Goal: Task Accomplishment & Management: Use online tool/utility

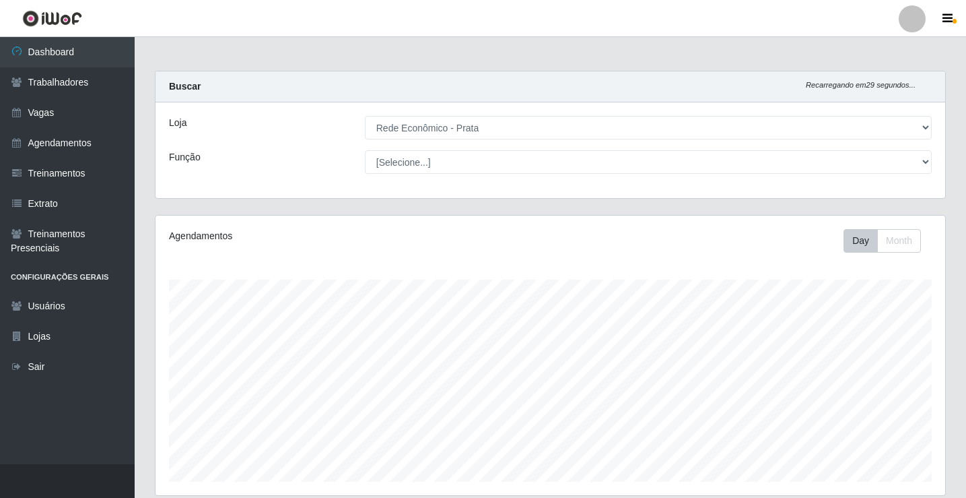
select select "192"
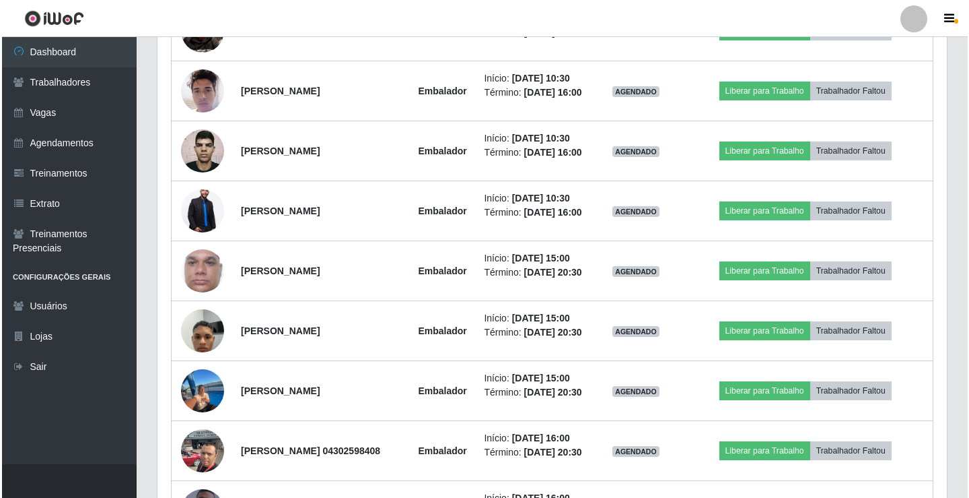
scroll to position [1032, 0]
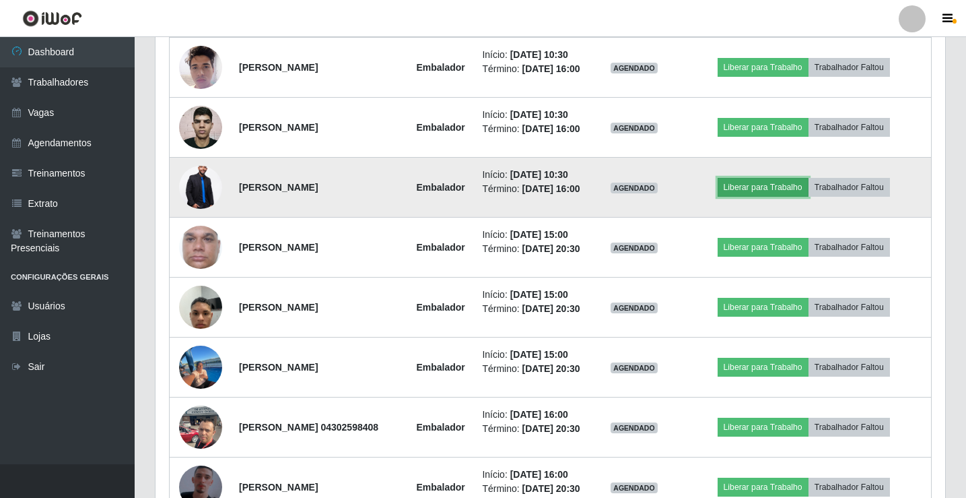
click at [765, 197] on button "Liberar para Trabalho" at bounding box center [763, 187] width 91 height 19
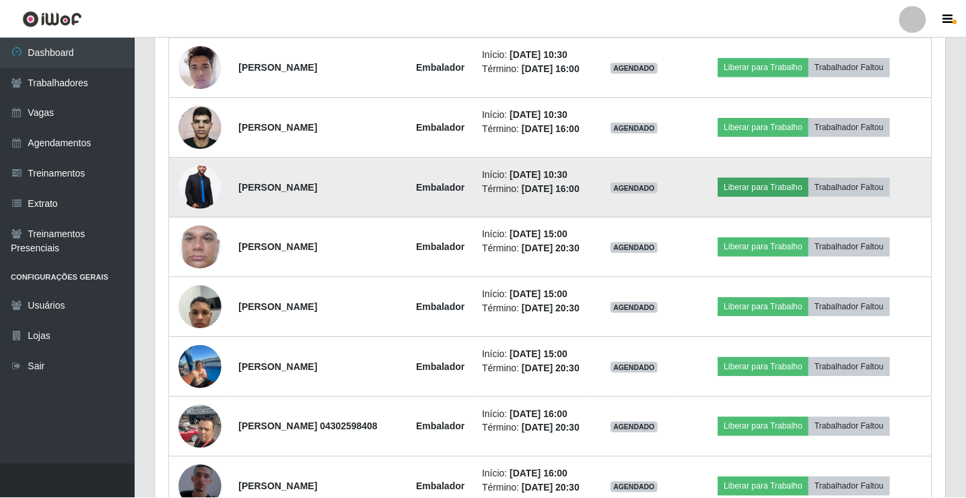
scroll to position [279, 783]
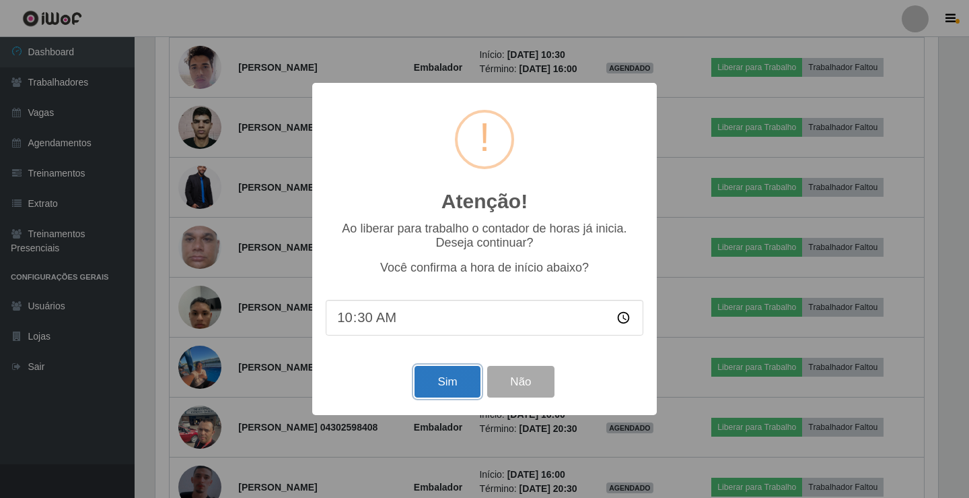
click at [443, 394] on button "Sim" at bounding box center [447, 382] width 65 height 32
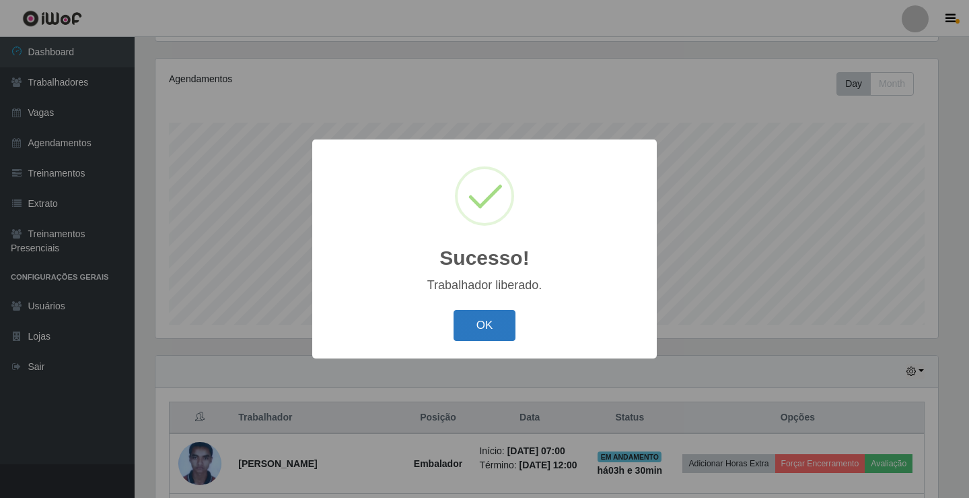
click at [482, 314] on button "OK" at bounding box center [485, 326] width 63 height 32
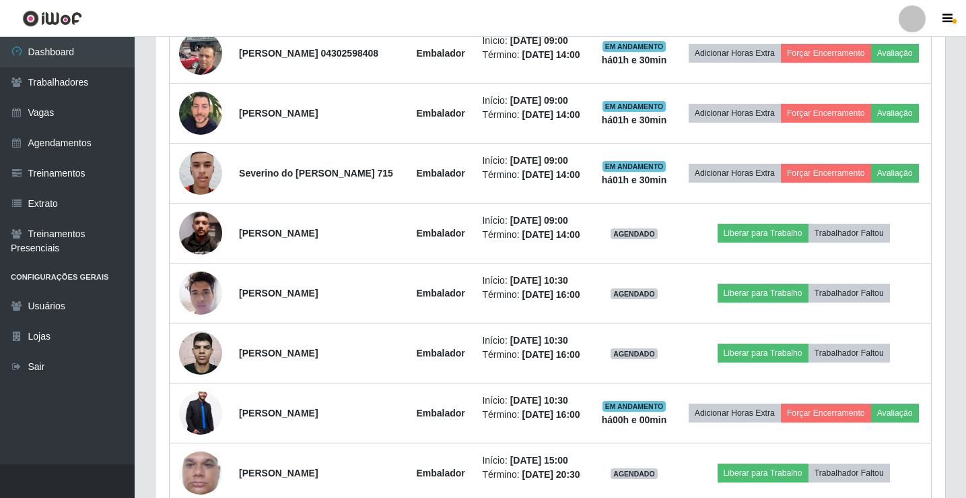
scroll to position [830, 0]
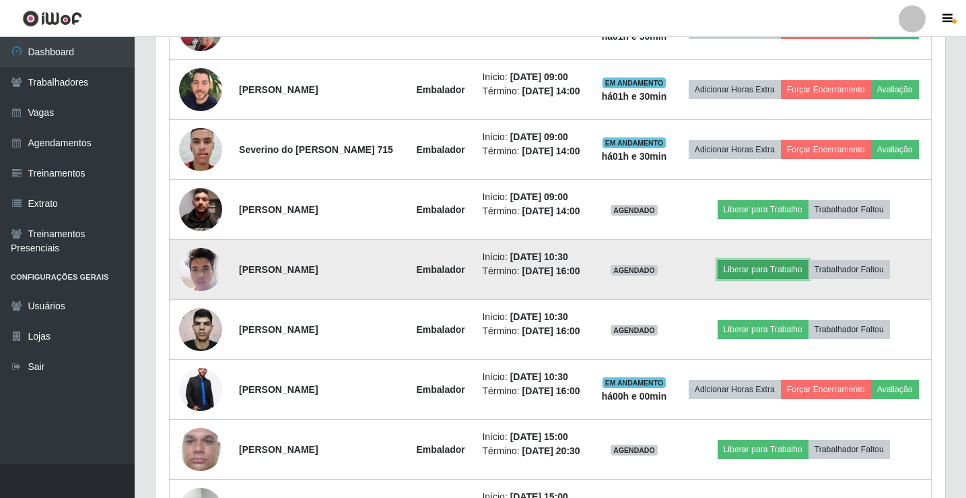
click at [747, 279] on button "Liberar para Trabalho" at bounding box center [763, 269] width 91 height 19
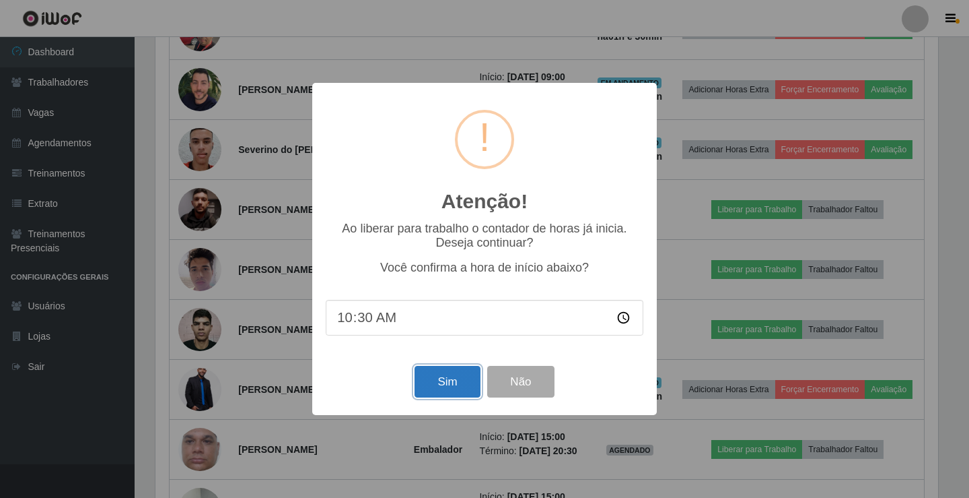
click at [423, 389] on button "Sim" at bounding box center [447, 382] width 65 height 32
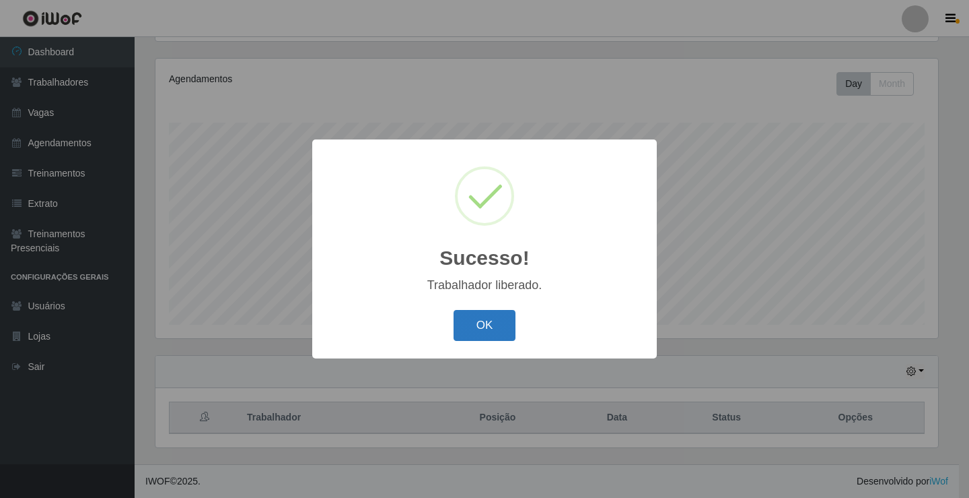
click at [494, 322] on button "OK" at bounding box center [485, 326] width 63 height 32
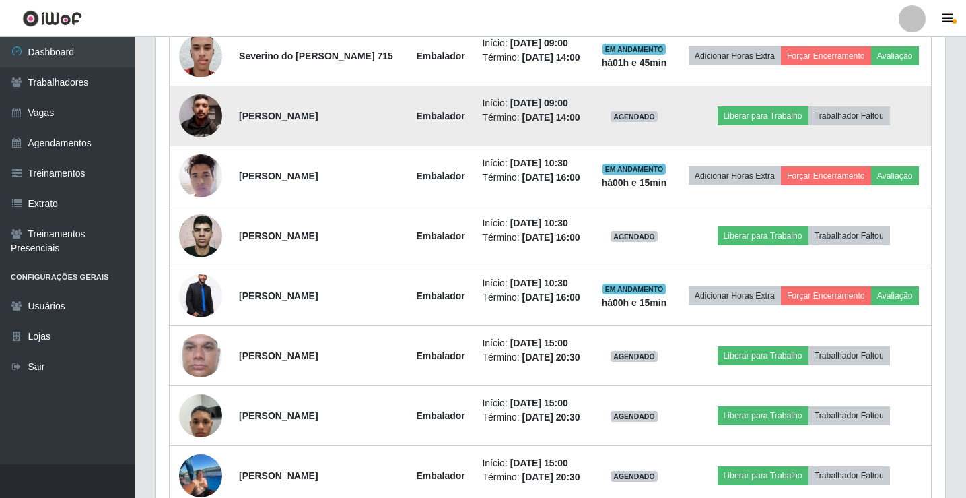
scroll to position [965, 0]
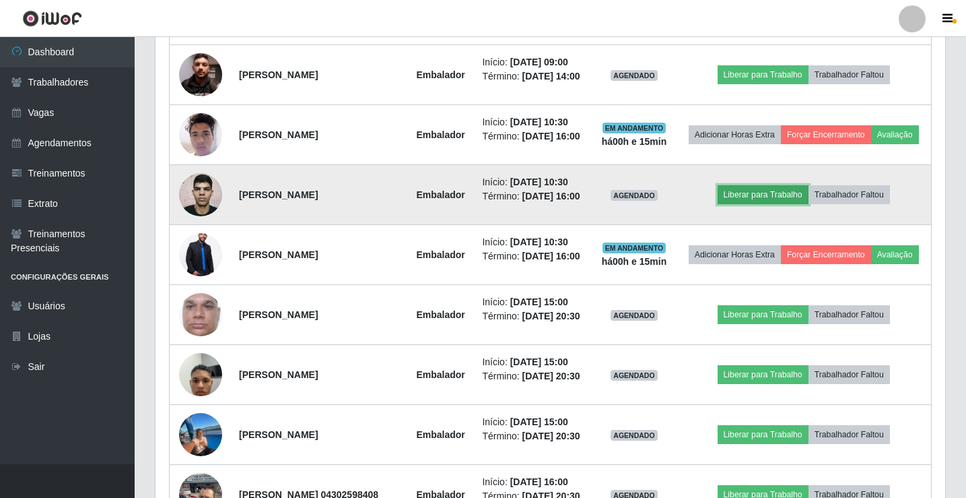
click at [765, 204] on button "Liberar para Trabalho" at bounding box center [763, 194] width 91 height 19
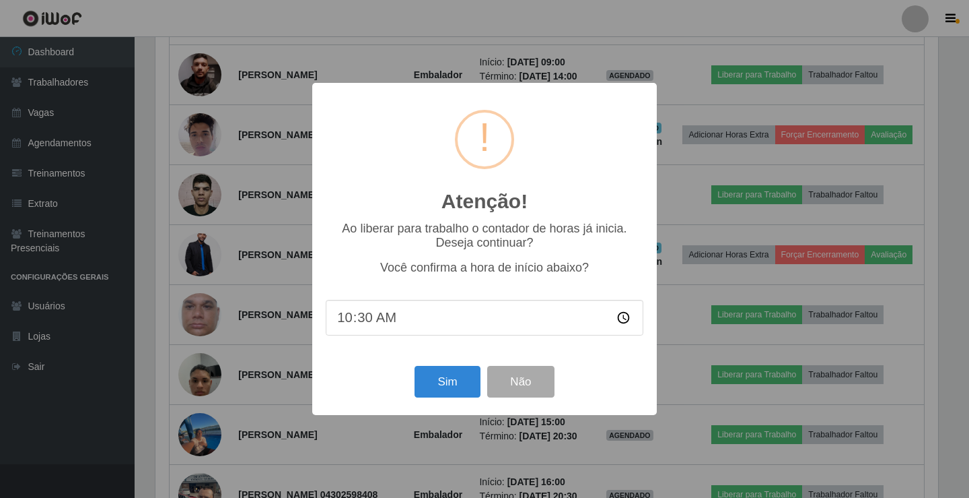
click at [376, 317] on input "10:30" at bounding box center [485, 318] width 318 height 36
click at [366, 322] on input "10:30" at bounding box center [485, 318] width 318 height 36
type input "10:45"
click at [452, 380] on button "Sim" at bounding box center [447, 382] width 65 height 32
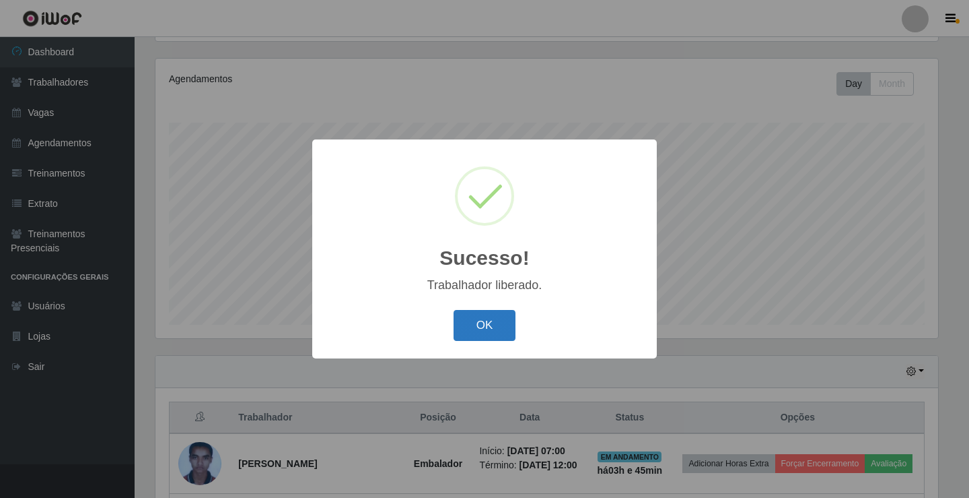
click at [488, 331] on button "OK" at bounding box center [485, 326] width 63 height 32
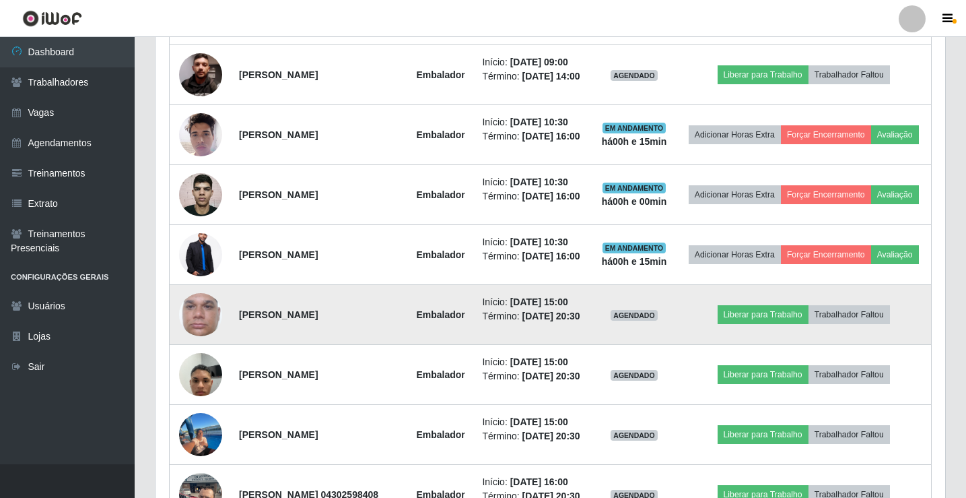
scroll to position [897, 0]
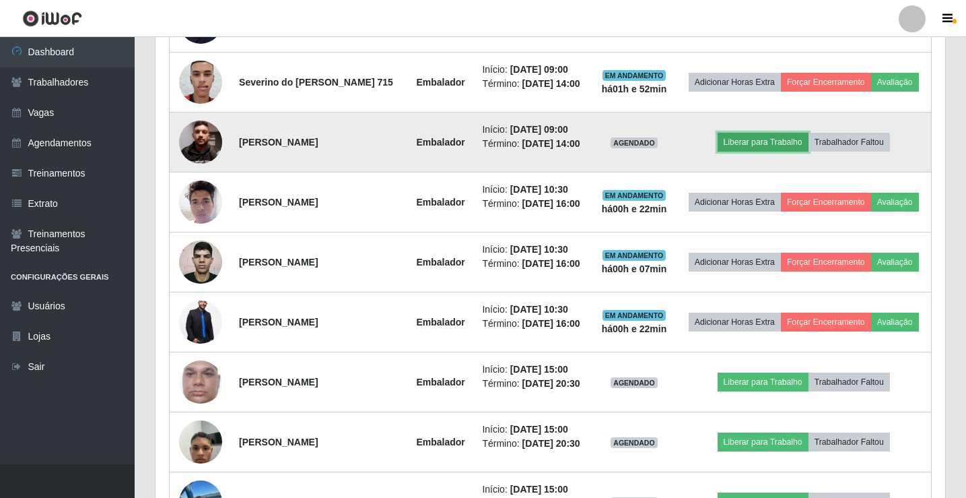
click at [753, 151] on button "Liberar para Trabalho" at bounding box center [763, 142] width 91 height 19
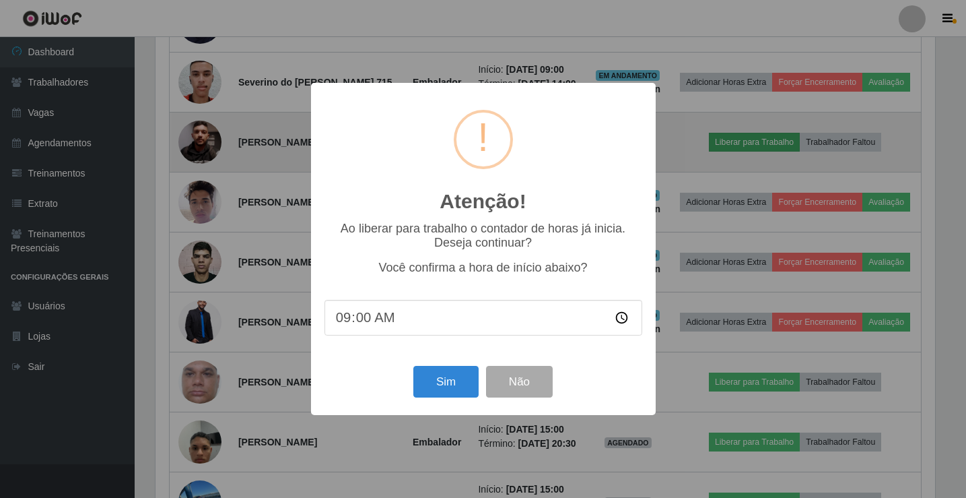
scroll to position [279, 783]
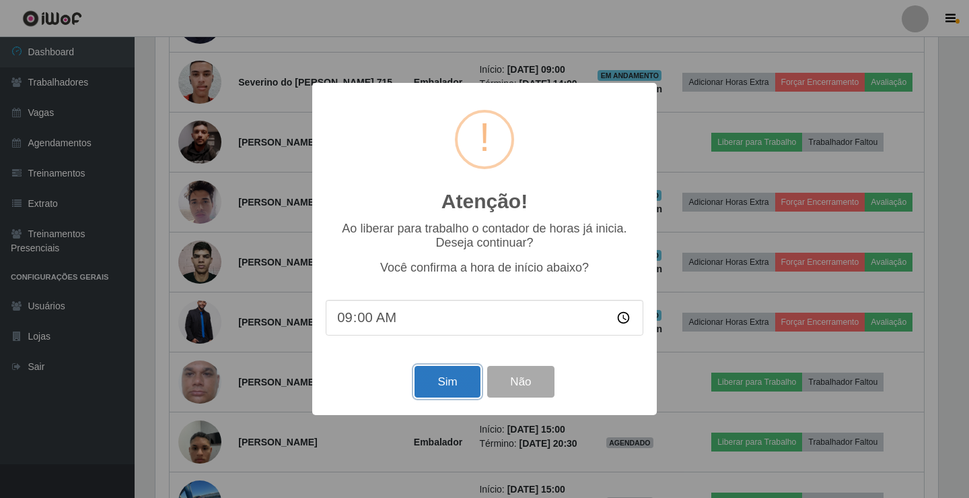
click at [440, 374] on button "Sim" at bounding box center [447, 382] width 65 height 32
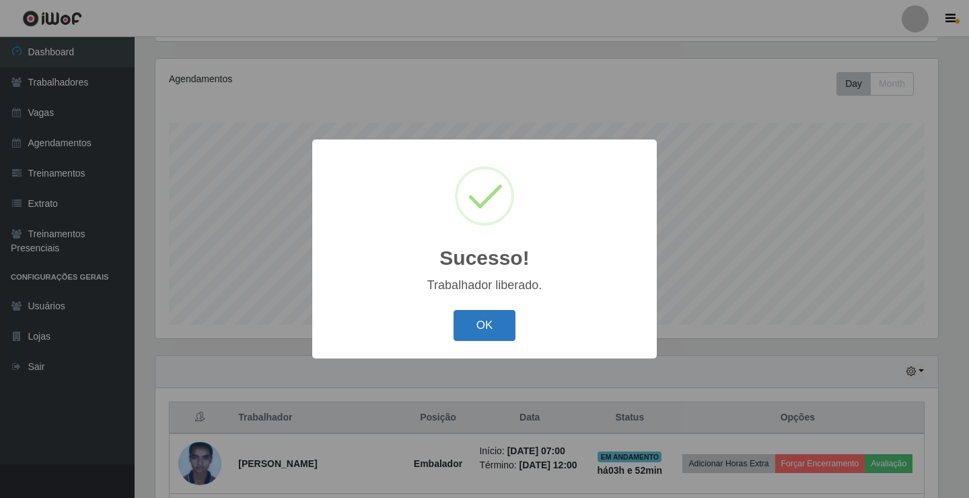
click at [495, 329] on button "OK" at bounding box center [485, 326] width 63 height 32
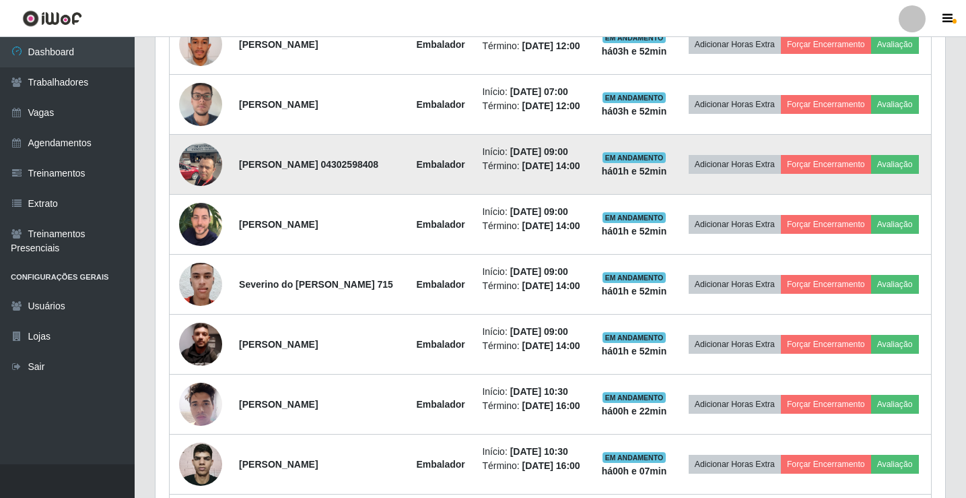
scroll to position [830, 0]
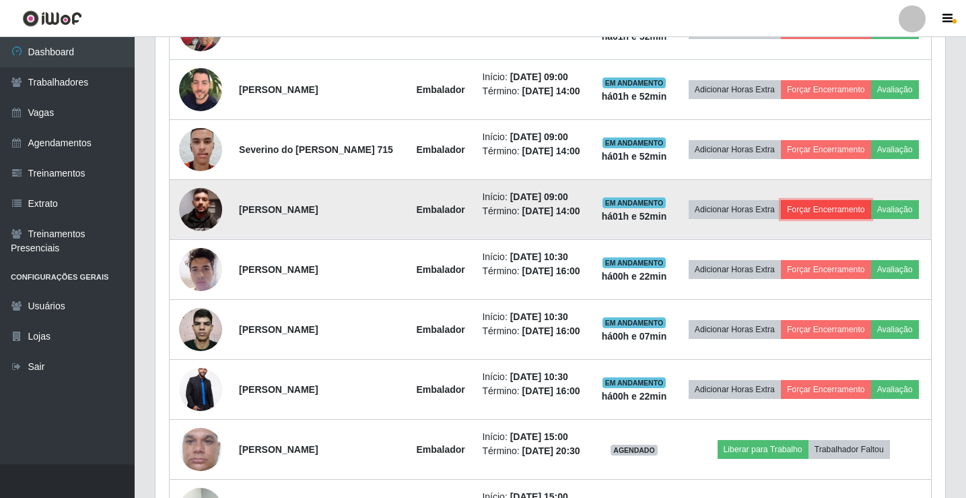
click at [844, 219] on button "Forçar Encerramento" at bounding box center [826, 209] width 90 height 19
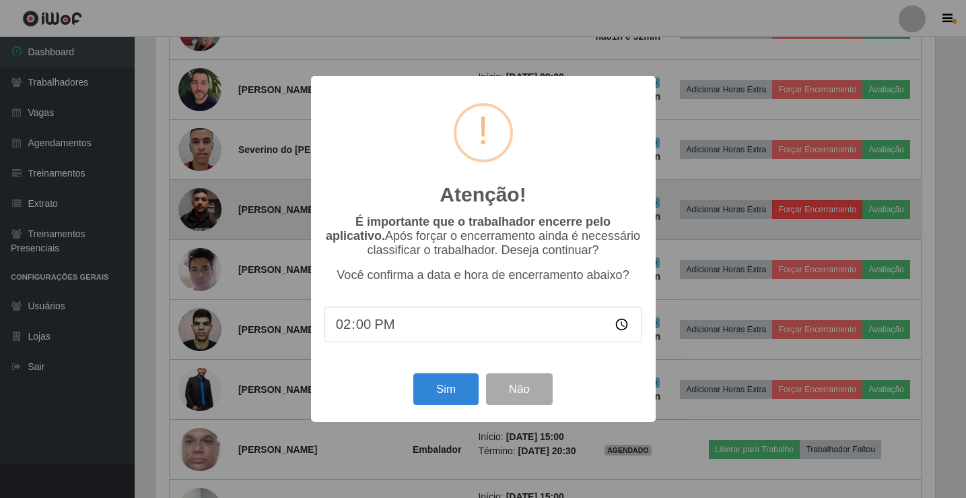
scroll to position [279, 783]
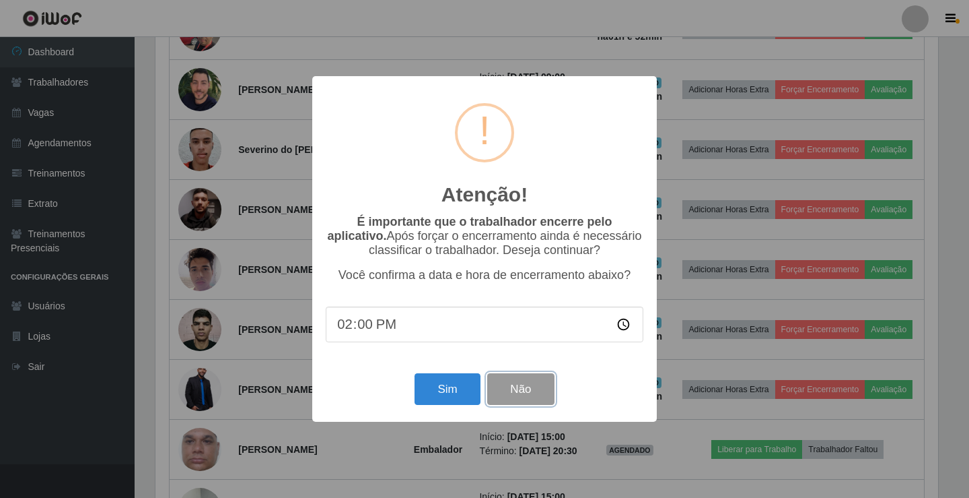
click at [517, 387] on button "Não" at bounding box center [520, 389] width 67 height 32
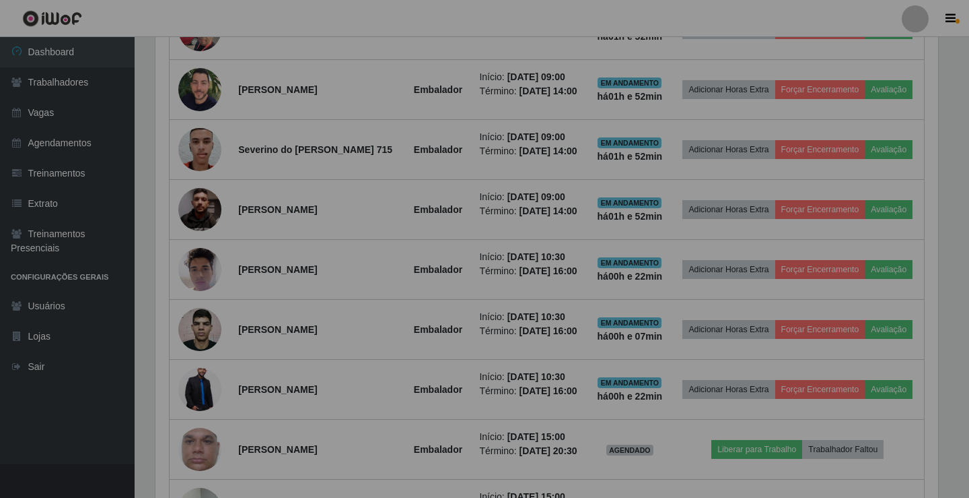
scroll to position [279, 790]
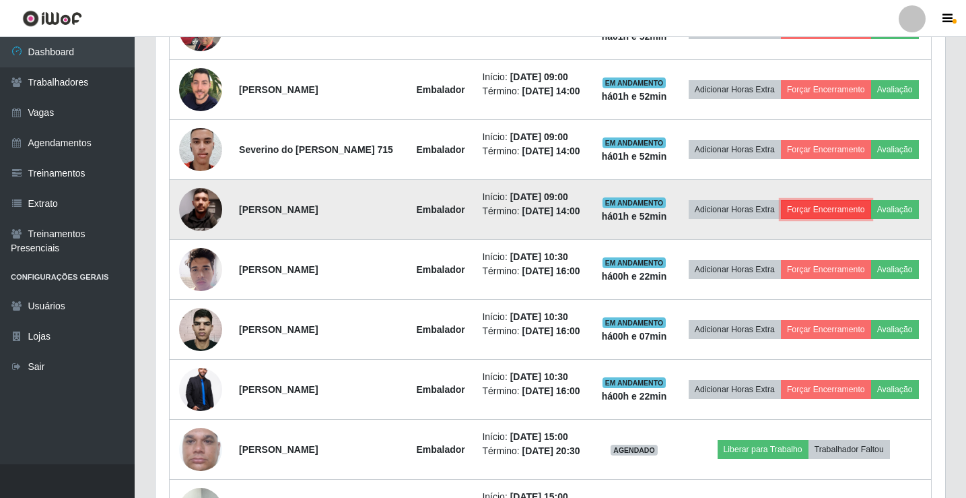
click at [861, 219] on button "Forçar Encerramento" at bounding box center [826, 209] width 90 height 19
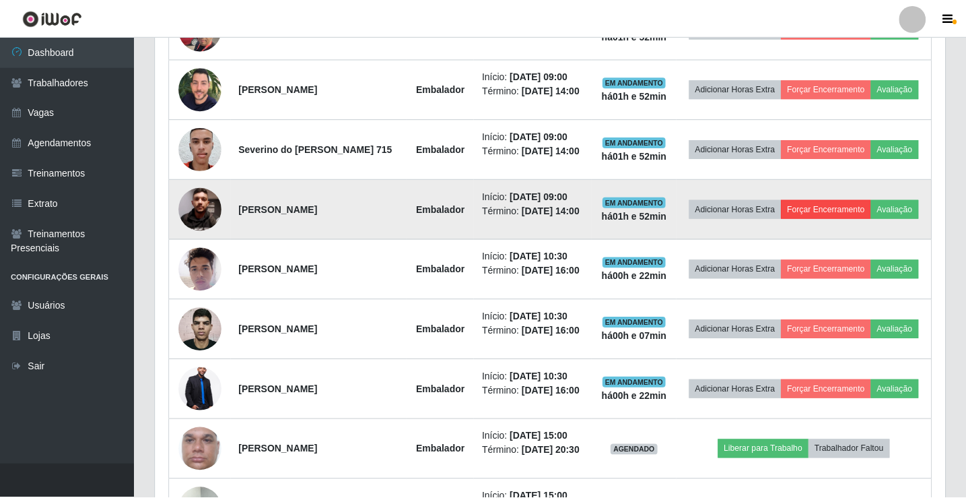
scroll to position [279, 783]
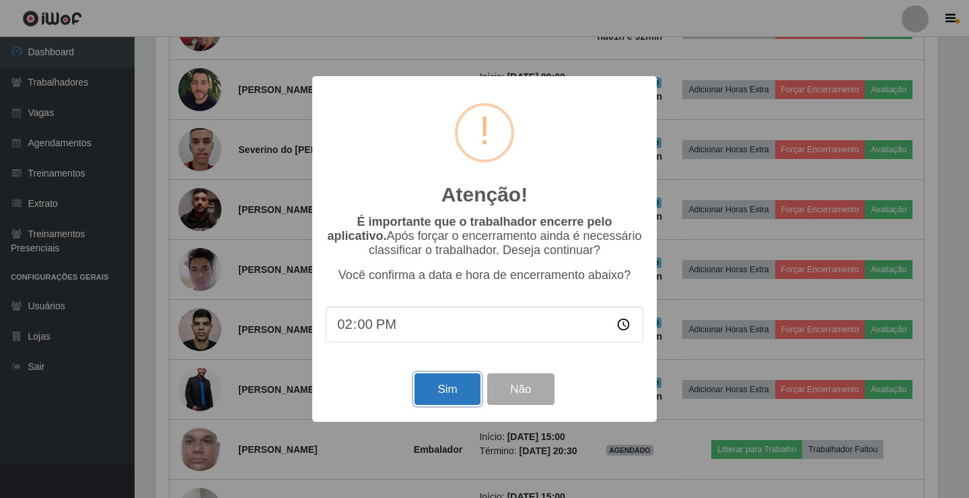
click at [459, 405] on button "Sim" at bounding box center [447, 389] width 65 height 32
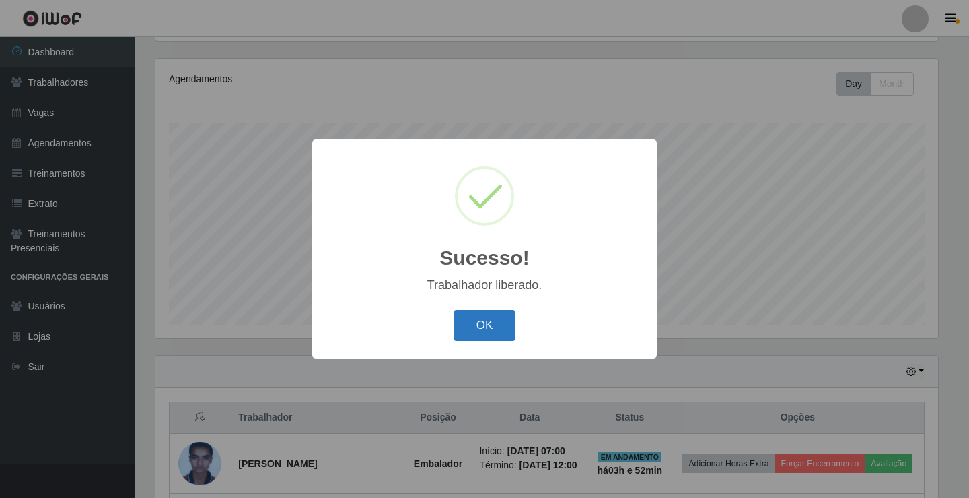
click at [507, 320] on button "OK" at bounding box center [485, 326] width 63 height 32
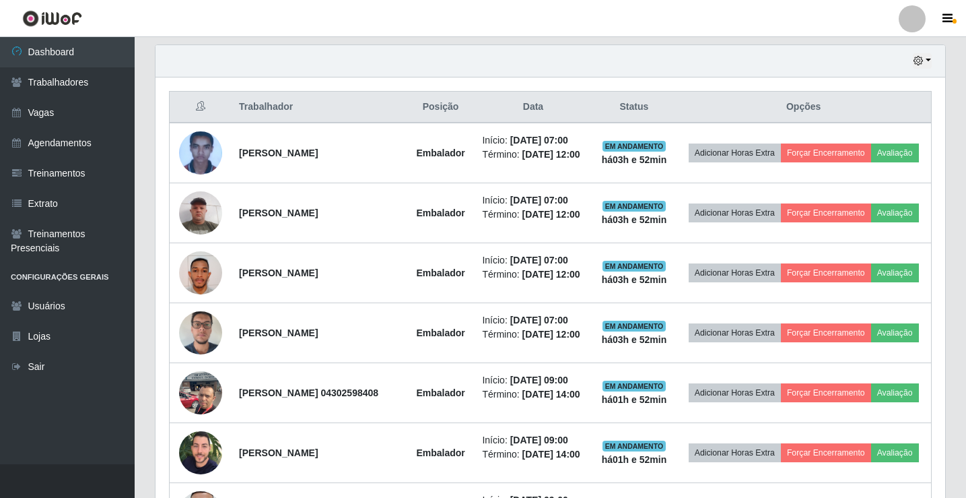
scroll to position [467, 0]
